Goal: Navigation & Orientation: Find specific page/section

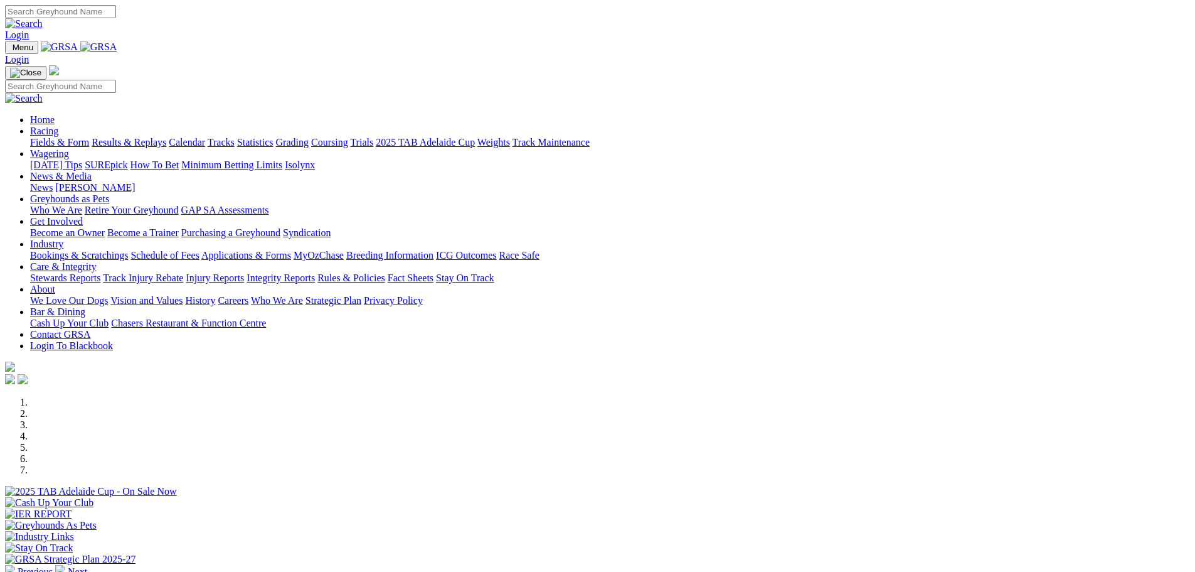
click at [58, 125] on link "Racing" at bounding box center [44, 130] width 28 height 11
click at [309, 137] on link "Grading" at bounding box center [292, 142] width 33 height 11
